Goal: Task Accomplishment & Management: Complete application form

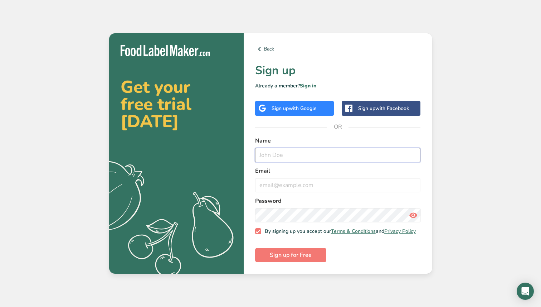
click at [291, 149] on input "text" at bounding box center [338, 155] width 166 height 14
click at [301, 111] on div "Sign up with Google" at bounding box center [294, 108] width 79 height 15
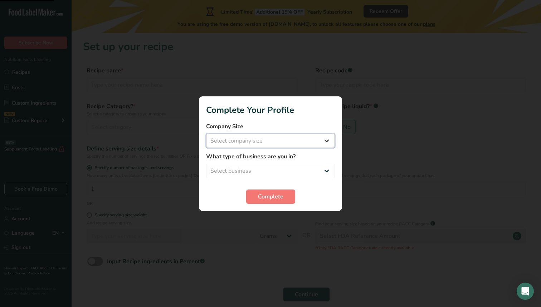
click at [300, 144] on select "Select company size Fewer than 10 Employees 10 to 50 Employees 51 to 500 Employ…" at bounding box center [270, 141] width 129 height 14
select select "2"
click at [206, 134] on select "Select company size Fewer than 10 Employees 10 to 50 Employees 51 to 500 Employ…" at bounding box center [270, 141] width 129 height 14
click at [286, 168] on select "Select business Packaged Food Manufacturer Restaurant & Cafe Bakery Meal Plans …" at bounding box center [270, 171] width 129 height 14
click at [276, 201] on button "Complete" at bounding box center [270, 196] width 49 height 14
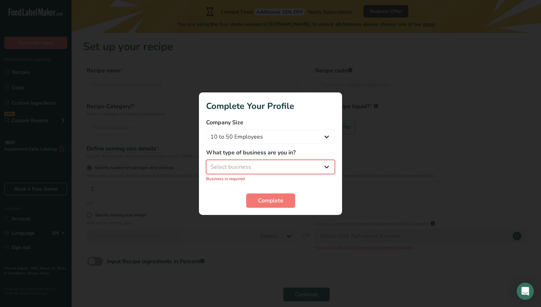
click at [267, 167] on select "Select business Packaged Food Manufacturer Restaurant & Cafe Bakery Meal Plans …" at bounding box center [270, 167] width 129 height 14
select select "2"
click at [206, 163] on select "Select business Packaged Food Manufacturer Restaurant & Cafe Bakery Meal Plans …" at bounding box center [270, 167] width 129 height 14
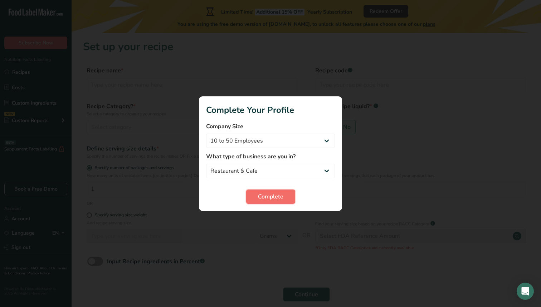
click at [263, 201] on button "Complete" at bounding box center [270, 196] width 49 height 14
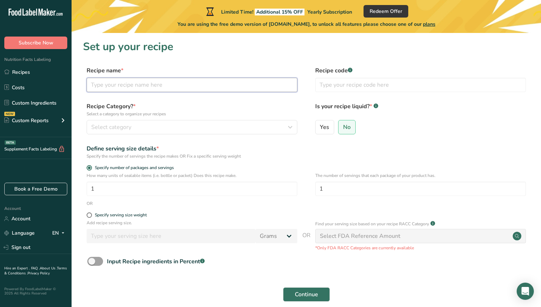
click at [174, 87] on input "text" at bounding box center [192, 85] width 211 height 14
type input "Darko's Sauce"
click at [231, 102] on label "Recipe Category? * Select a category to organize your recipes" at bounding box center [192, 109] width 211 height 15
click at [213, 129] on div "Select category" at bounding box center [189, 127] width 197 height 9
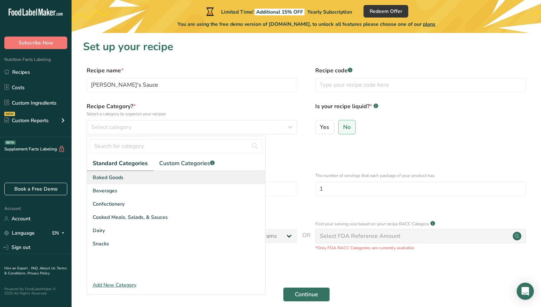
click at [172, 178] on div "Baked Goods" at bounding box center [176, 177] width 178 height 13
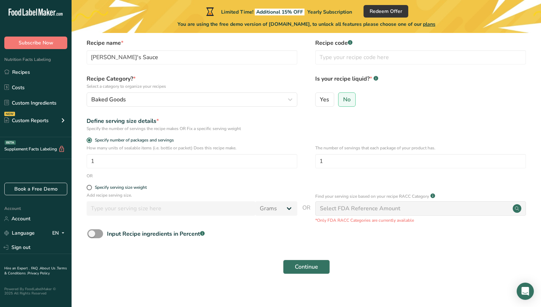
scroll to position [11, 0]
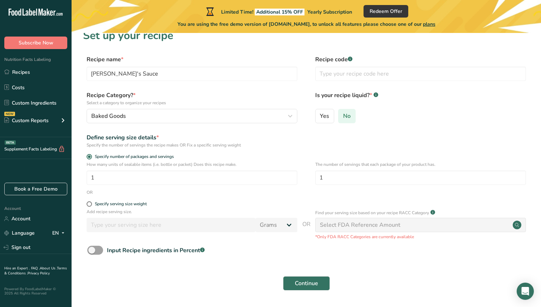
click at [345, 115] on span "No" at bounding box center [347, 115] width 8 height 7
click at [343, 115] on input "No" at bounding box center [341, 116] width 5 height 5
click at [317, 287] on span "Continue" at bounding box center [306, 283] width 23 height 9
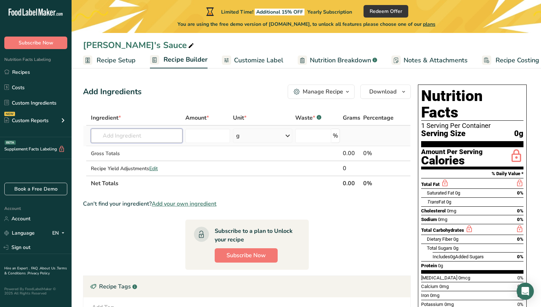
click at [105, 137] on input "text" at bounding box center [137, 136] width 92 height 14
paste input "Immigrant Background"
type input "Immigrant Background"
click at [148, 119] on div "Ingredient *" at bounding box center [137, 118] width 92 height 9
click at [137, 139] on input "text" at bounding box center [137, 136] width 92 height 14
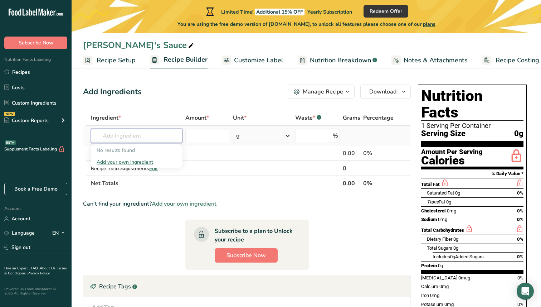
paste input "Immigrant Background"
type input "Immigrant Background"
click at [138, 159] on div "Add your own ingredient" at bounding box center [137, 162] width 80 height 8
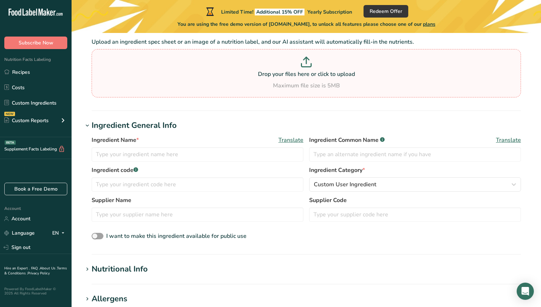
scroll to position [62, 0]
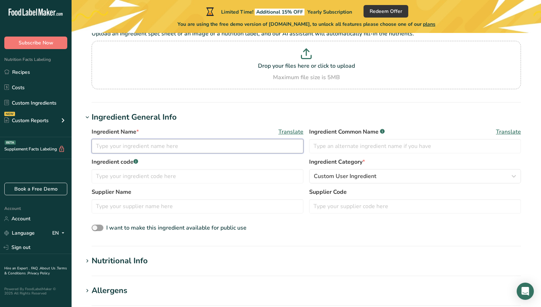
click at [173, 148] on input "text" at bounding box center [198, 146] width 212 height 14
paste input "Immigrant Background"
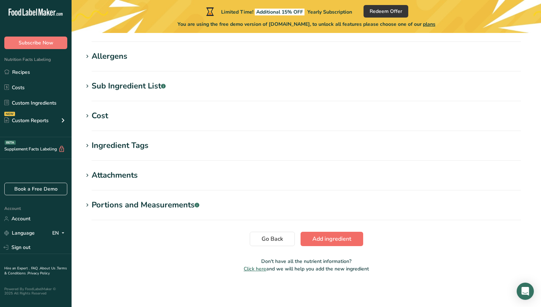
type input "Immigrant Background"
click at [340, 242] on span "Add ingredient" at bounding box center [332, 239] width 39 height 9
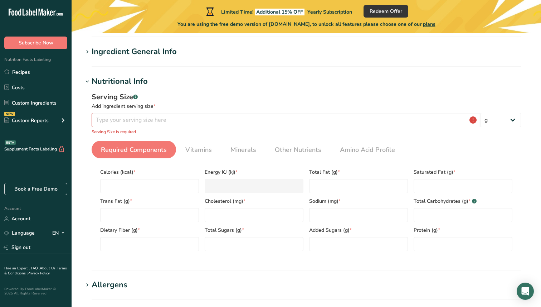
scroll to position [61, 0]
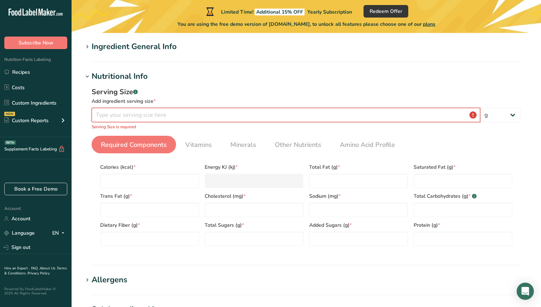
click at [217, 119] on input "number" at bounding box center [286, 115] width 389 height 14
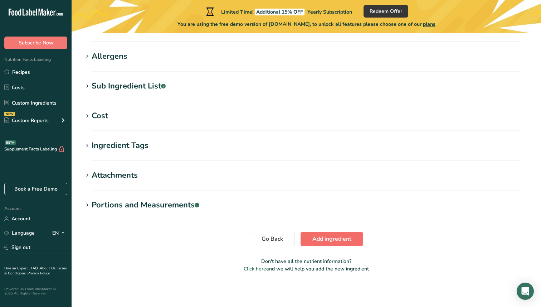
type input "1"
click at [322, 240] on span "Add ingredient" at bounding box center [332, 239] width 39 height 9
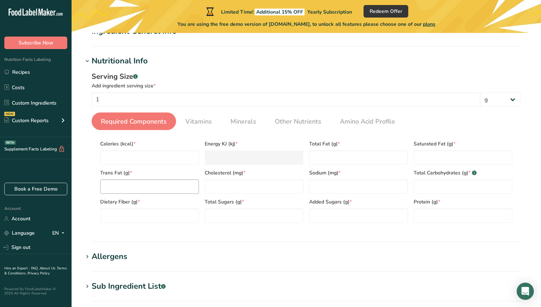
scroll to position [63, 0]
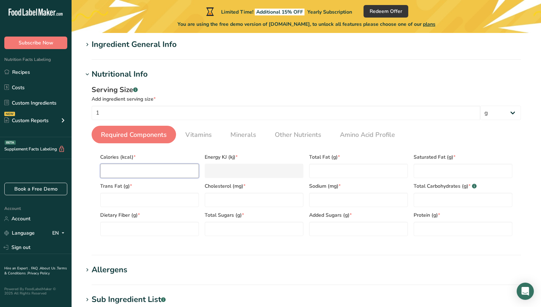
click at [171, 171] on input "number" at bounding box center [149, 171] width 99 height 14
type input "1"
type KJ "4.2"
type input "10"
type KJ "41.8"
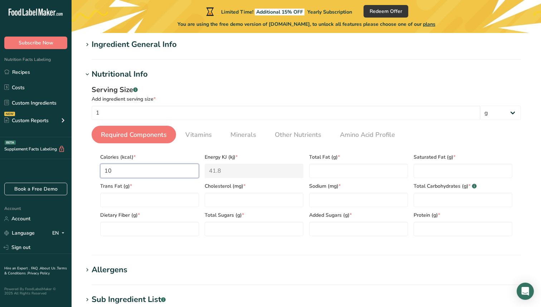
type input "100"
type KJ "418.4"
type input "10"
type KJ "41.8"
type input "1"
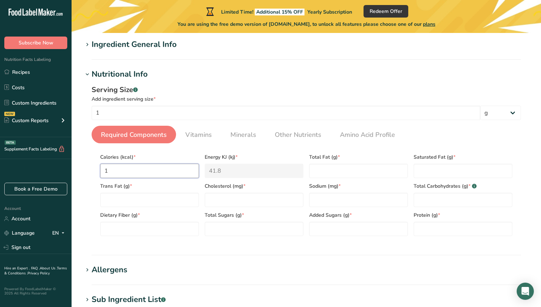
type KJ "4.2"
type input "10"
type KJ "41.8"
type input "10"
click at [489, 203] on Carbohydrates "number" at bounding box center [463, 200] width 99 height 14
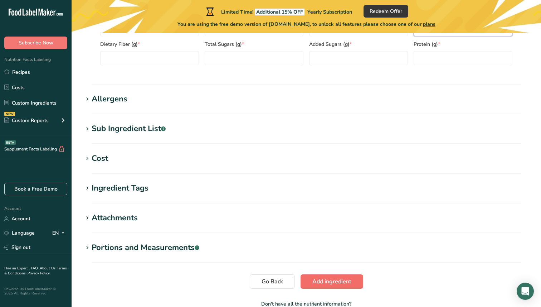
type Carbohydrates "0"
click at [317, 281] on span "Add ingredient" at bounding box center [332, 281] width 39 height 9
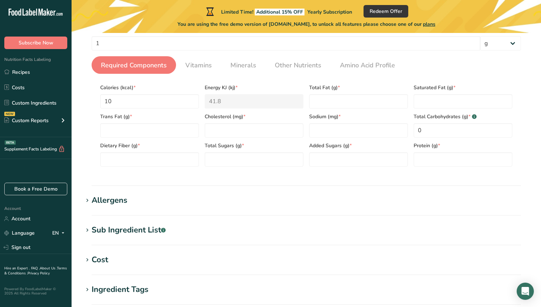
scroll to position [131, 0]
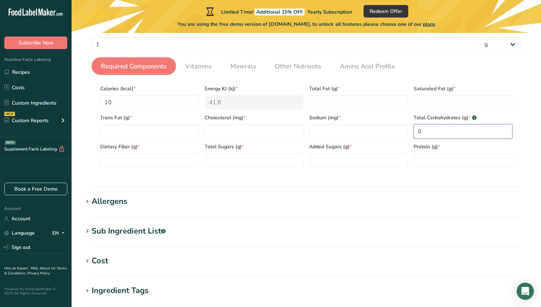
click at [429, 130] on Carbohydrates "0" at bounding box center [463, 131] width 99 height 14
type Carbohydrates "-0"
type Carbohydrates "0"
click at [255, 178] on section "Nutritional Info Serving Size .a-a{fill:#347362;}.b-a{fill:#fff;} Add ingredien…" at bounding box center [306, 93] width 447 height 187
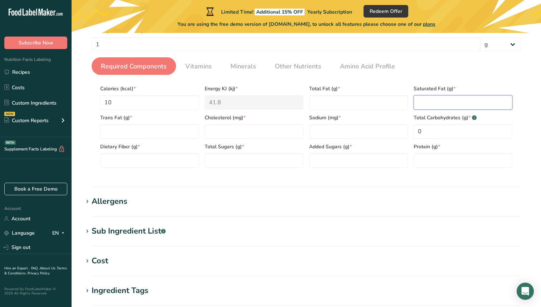
click at [455, 97] on Fat "number" at bounding box center [463, 102] width 99 height 14
type Fat "0"
click at [496, 73] on ul "Required Components Vitamins Minerals Other Nutrients Amino Acid Profile" at bounding box center [307, 66] width 430 height 18
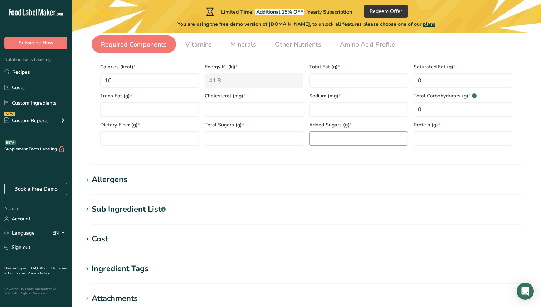
scroll to position [160, 0]
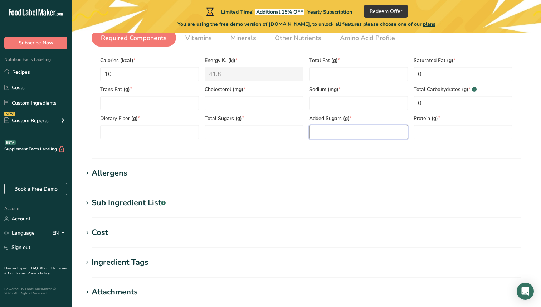
click at [354, 132] on Sugars "number" at bounding box center [358, 132] width 99 height 14
type Sugars "0"
click at [370, 145] on div "Serving Size .a-a{fill:#347362;}.b-a{fill:#fff;} Add ingredient serving size * …" at bounding box center [306, 67] width 447 height 166
click at [442, 130] on input "number" at bounding box center [463, 132] width 99 height 14
click at [177, 74] on input "10" at bounding box center [149, 74] width 99 height 14
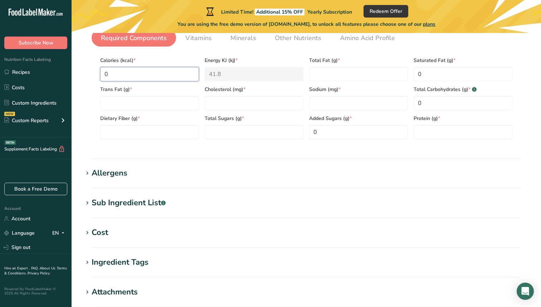
type input "00"
type KJ "0"
type input "0"
type input "1"
type KJ "4.2"
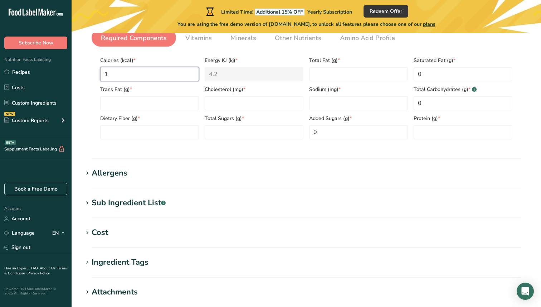
type input "10"
type KJ "41.8"
type input "100"
type KJ "418.4"
type input "100"
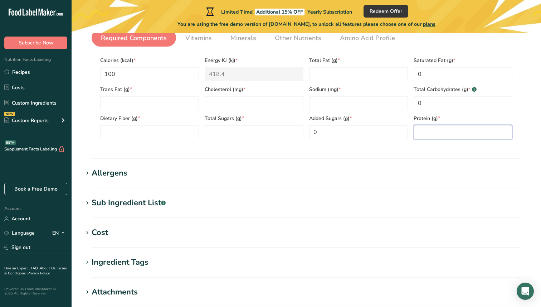
click at [426, 130] on input "number" at bounding box center [463, 132] width 99 height 14
type input "10"
click at [397, 155] on section "Nutritional Info Serving Size .a-a{fill:#347362;}.b-a{fill:#fff;} Add ingredien…" at bounding box center [306, 65] width 447 height 187
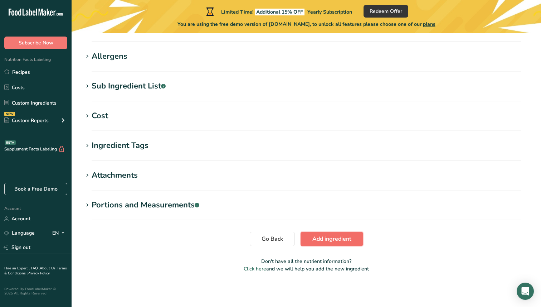
click at [336, 244] on button "Add ingredient" at bounding box center [332, 239] width 63 height 14
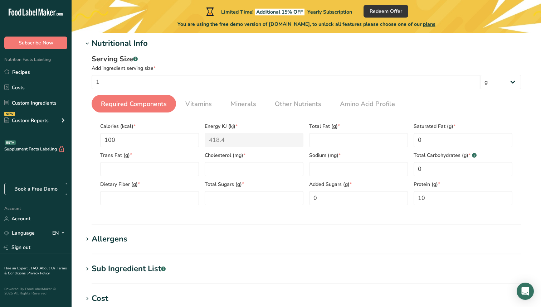
scroll to position [0, 0]
